Goal: Transaction & Acquisition: Purchase product/service

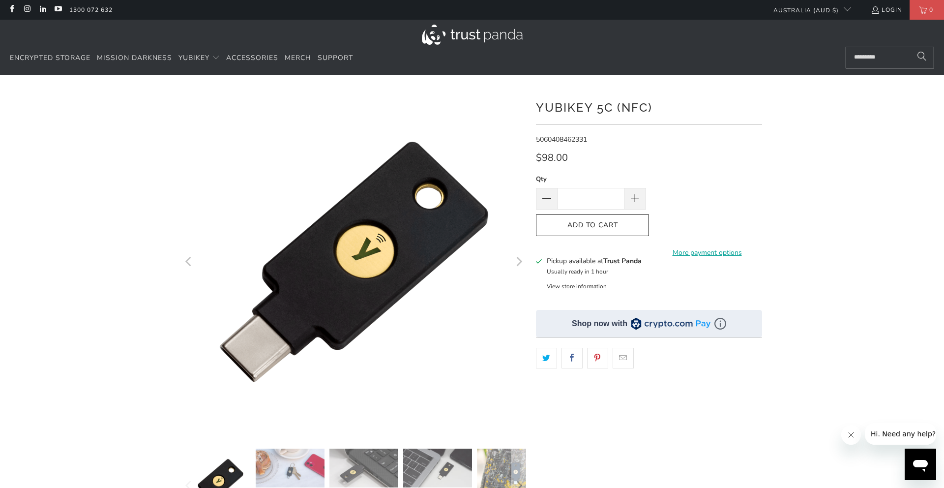
click at [515, 259] on icon "Next" at bounding box center [518, 261] width 9 height 207
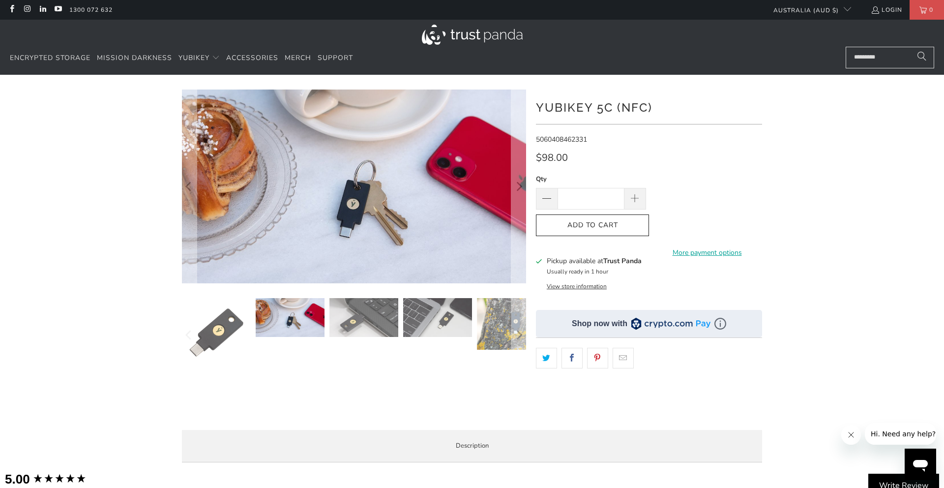
click at [583, 266] on div "Pickup available at Trust Panda Usually ready in 1 hour" at bounding box center [594, 266] width 95 height 21
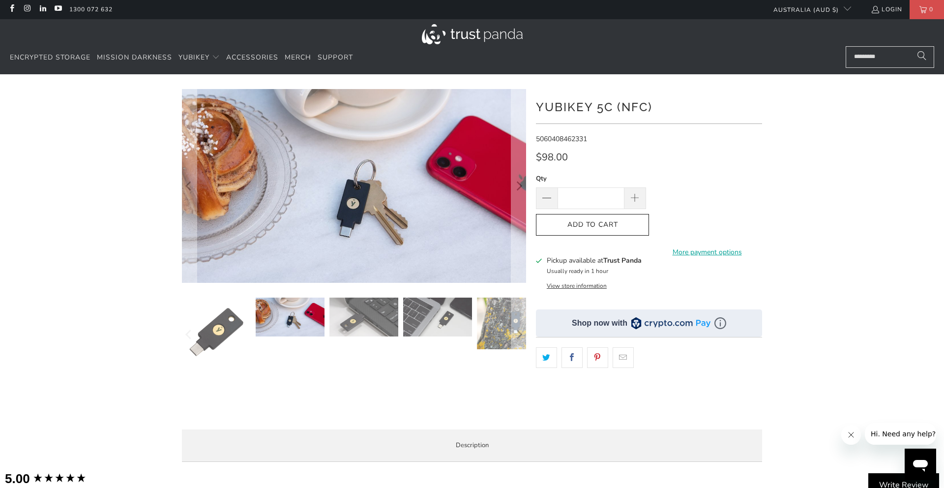
click at [584, 286] on button "View store information" at bounding box center [577, 286] width 60 height 8
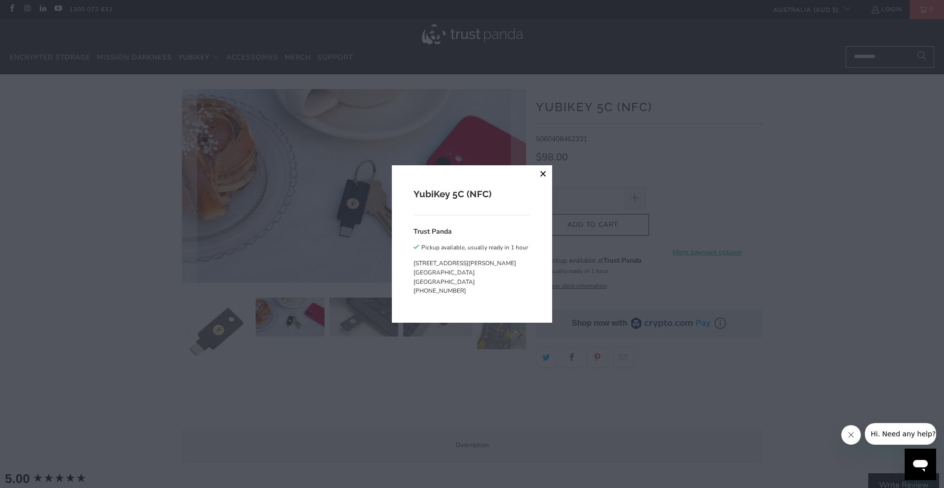
click at [543, 174] on button "close" at bounding box center [544, 174] width 18 height 18
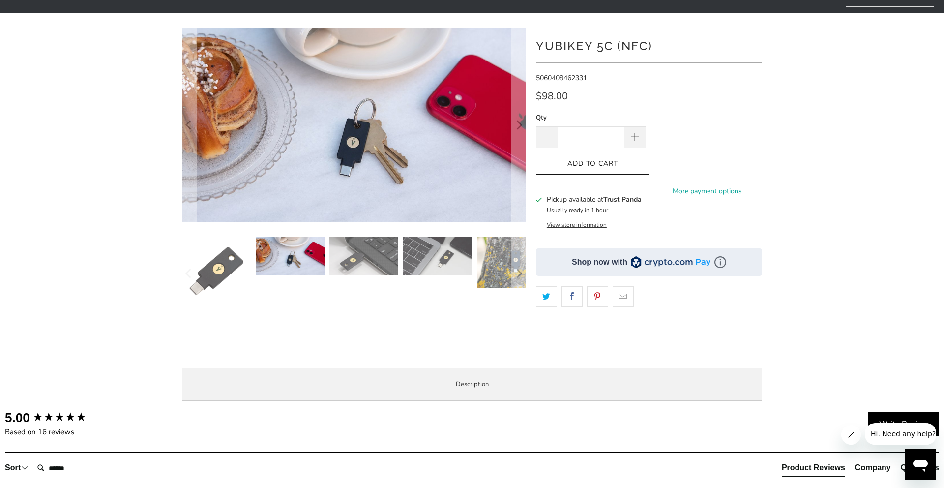
scroll to position [0, 0]
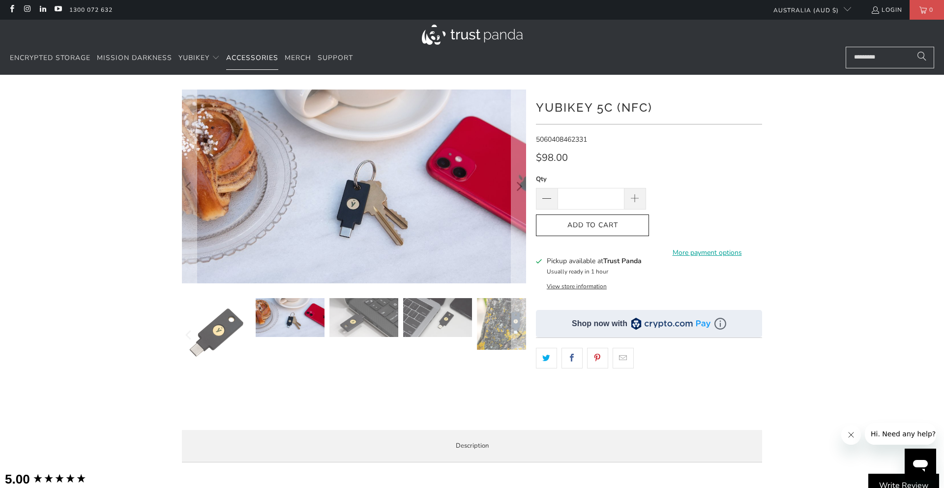
click at [253, 57] on span "Accessories" at bounding box center [252, 57] width 52 height 9
click at [606, 223] on span "Add to Cart" at bounding box center [592, 225] width 92 height 8
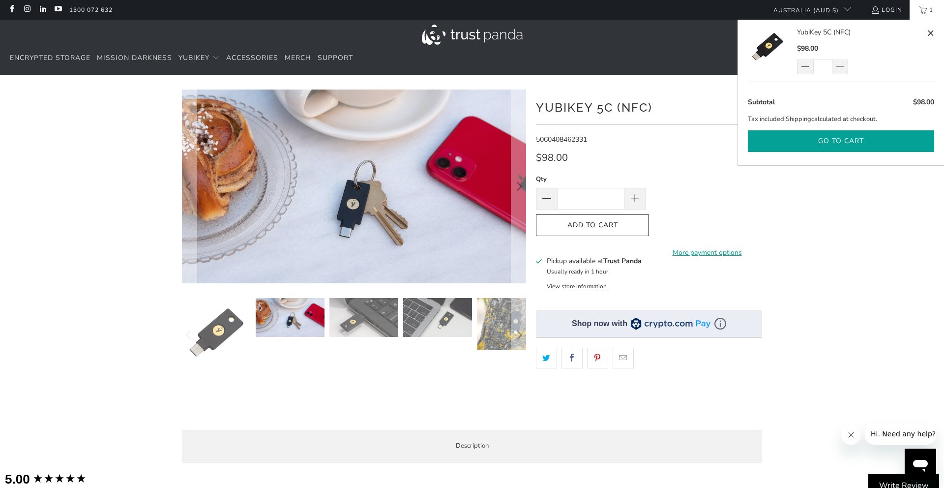
click at [842, 140] on button "Go to cart" at bounding box center [841, 141] width 186 height 22
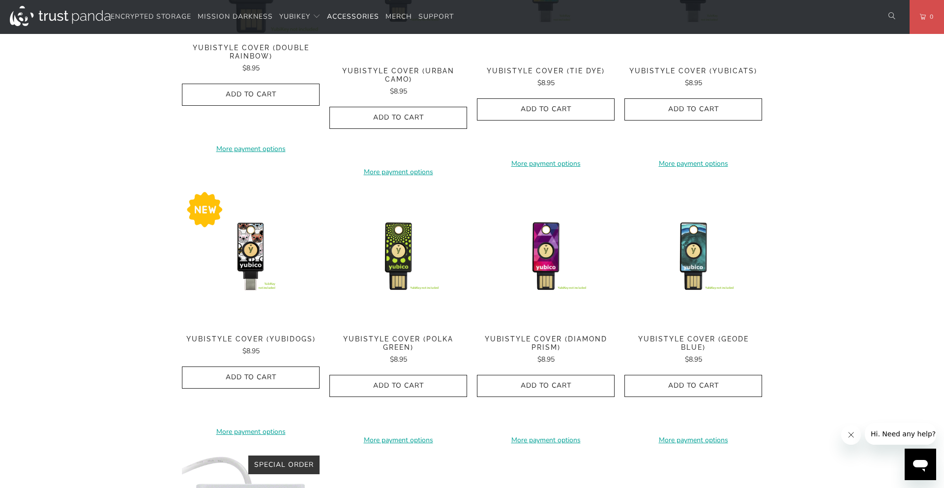
scroll to position [468, 0]
click at [682, 247] on img at bounding box center [694, 256] width 138 height 138
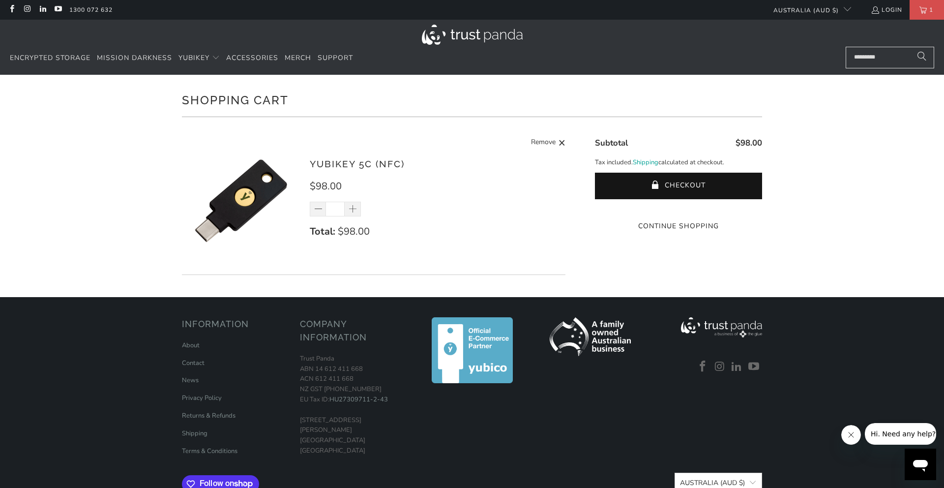
drag, startPoint x: 686, startPoint y: 182, endPoint x: 664, endPoint y: 131, distance: 56.0
click at [677, 133] on div "$98.00 Subtotal Tax included. Shipping calculated at checkout. Checkout One or …" at bounding box center [668, 179] width 187 height 105
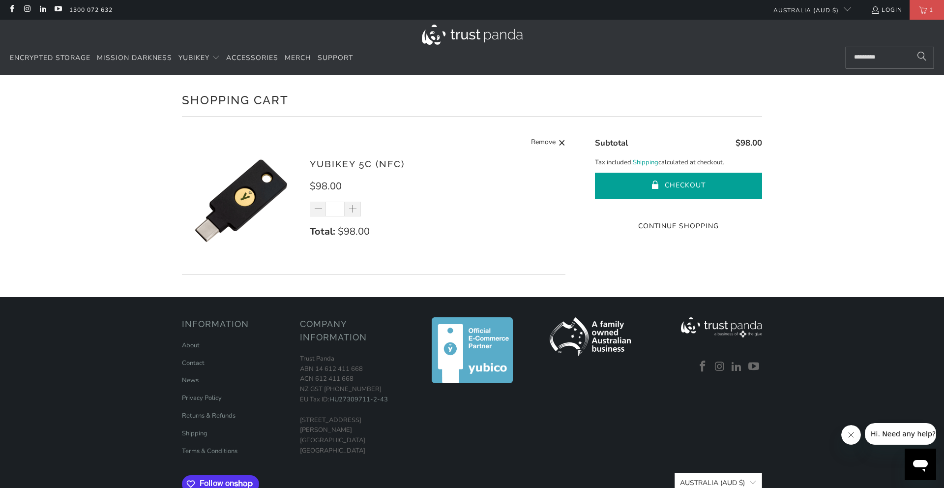
click at [696, 187] on button "Checkout" at bounding box center [678, 186] width 167 height 27
